Goal: Check status: Check status

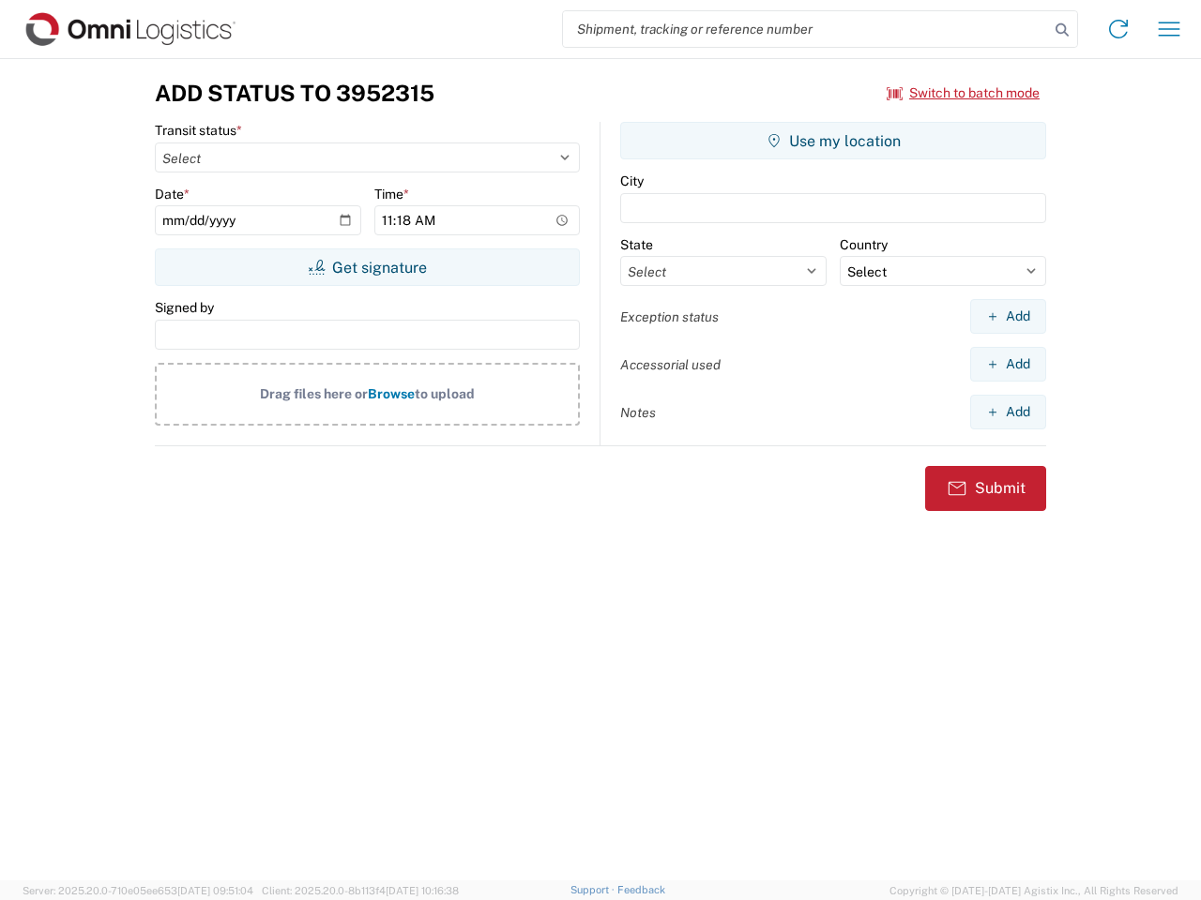
click at [806, 29] on input "search" at bounding box center [806, 29] width 486 height 36
click at [1062, 30] on icon at bounding box center [1062, 30] width 26 height 26
click at [1118, 29] on icon at bounding box center [1118, 29] width 30 height 30
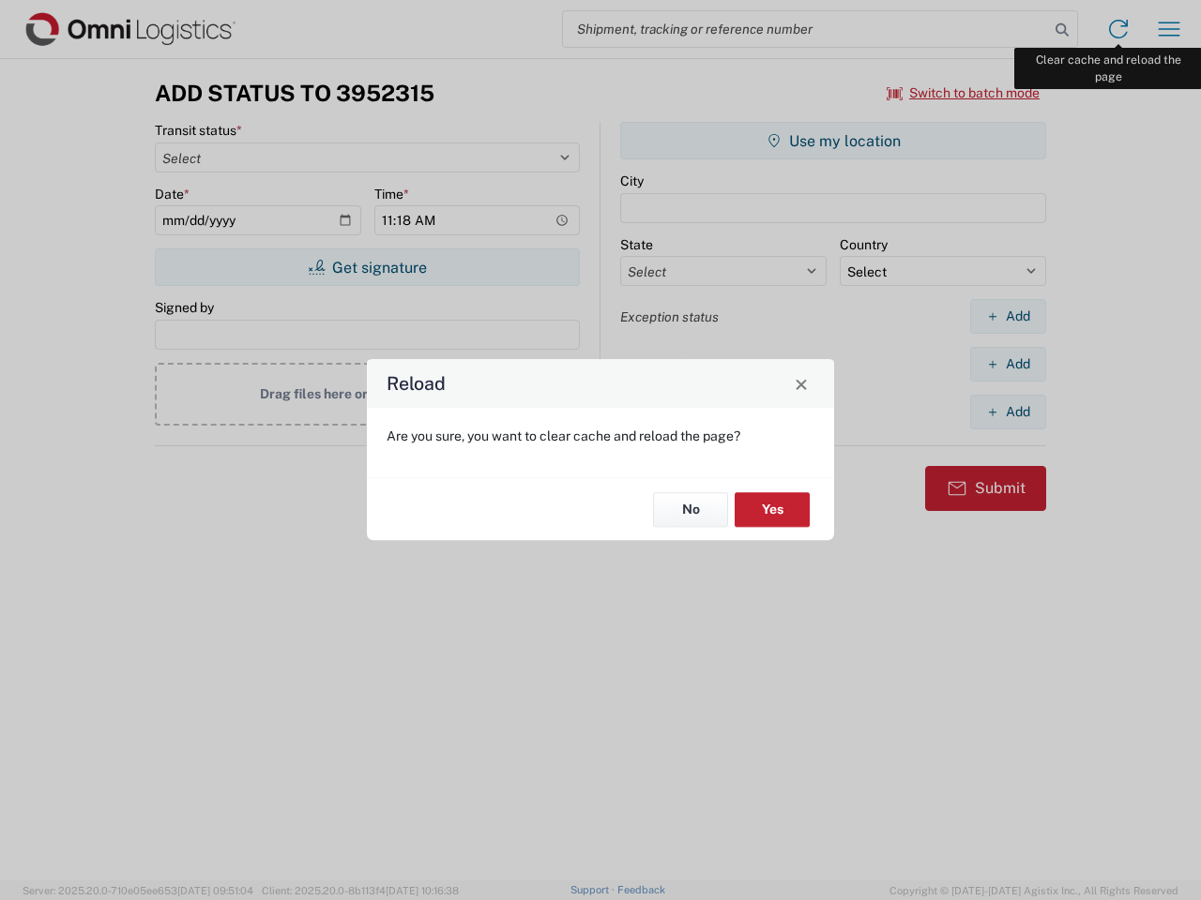
click at [1169, 29] on div "Reload Are you sure, you want to clear cache and reload the page? No Yes" at bounding box center [600, 450] width 1201 height 900
click at [963, 93] on div "Reload Are you sure, you want to clear cache and reload the page? No Yes" at bounding box center [600, 450] width 1201 height 900
click at [367, 267] on div "Reload Are you sure, you want to clear cache and reload the page? No Yes" at bounding box center [600, 450] width 1201 height 900
click at [833, 141] on div "Reload Are you sure, you want to clear cache and reload the page? No Yes" at bounding box center [600, 450] width 1201 height 900
click at [1007, 316] on div "Reload Are you sure, you want to clear cache and reload the page? No Yes" at bounding box center [600, 450] width 1201 height 900
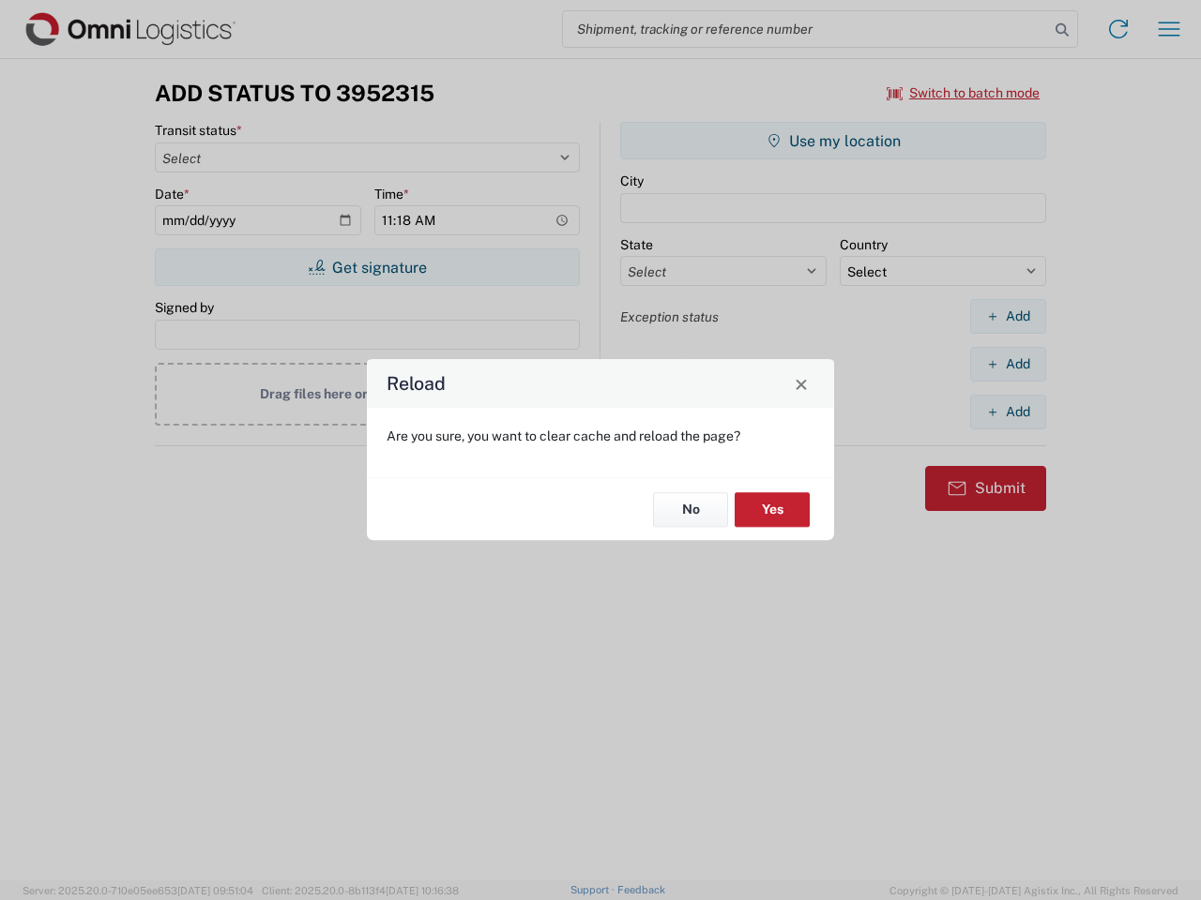
click at [1007, 364] on div "Reload Are you sure, you want to clear cache and reload the page? No Yes" at bounding box center [600, 450] width 1201 height 900
click at [1007, 412] on div "Reload Are you sure, you want to clear cache and reload the page? No Yes" at bounding box center [600, 450] width 1201 height 900
